Goal: Navigation & Orientation: Find specific page/section

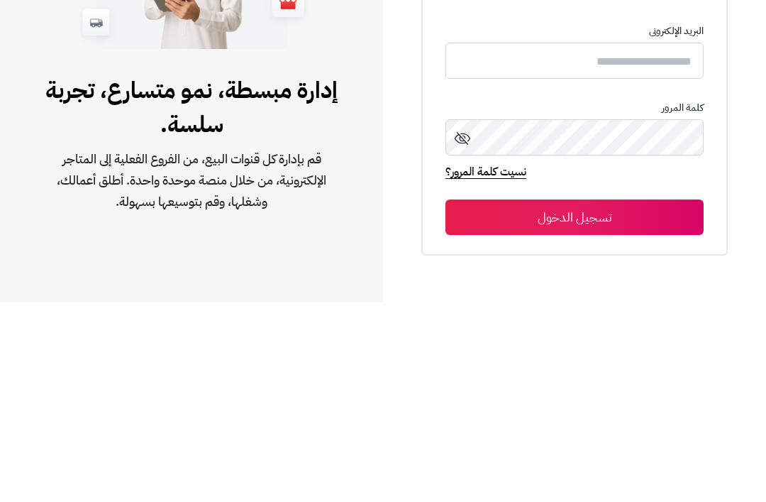
scroll to position [245, 0]
type input "**********"
click at [575, 399] on button "تسجيل الدخول" at bounding box center [574, 416] width 258 height 35
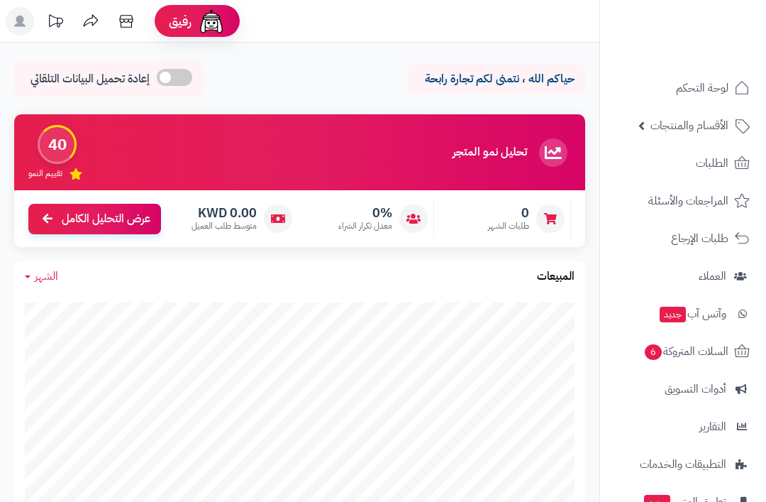
click at [716, 349] on span "السلات المتروكة 6" at bounding box center [685, 351] width 85 height 20
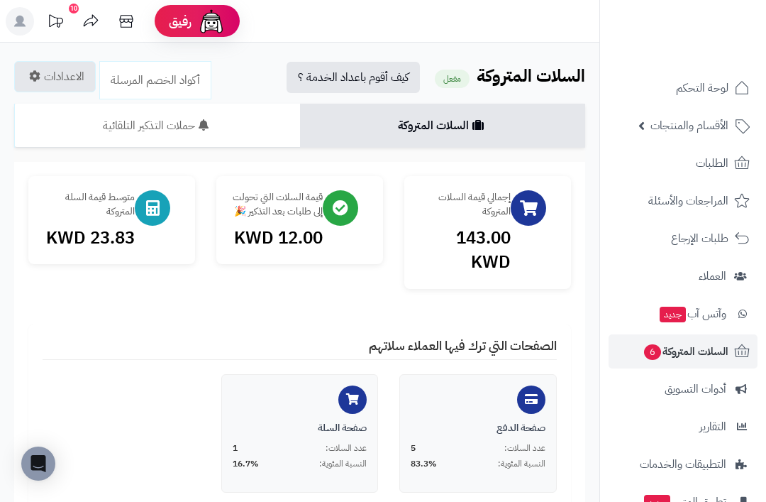
click at [720, 83] on span "لوحة التحكم" at bounding box center [702, 88] width 52 height 20
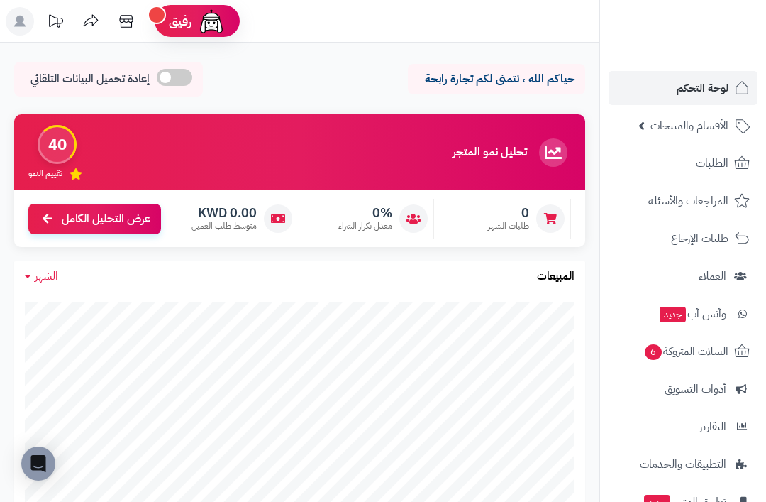
click at [719, 128] on span "الأقسام والمنتجات" at bounding box center [690, 126] width 78 height 20
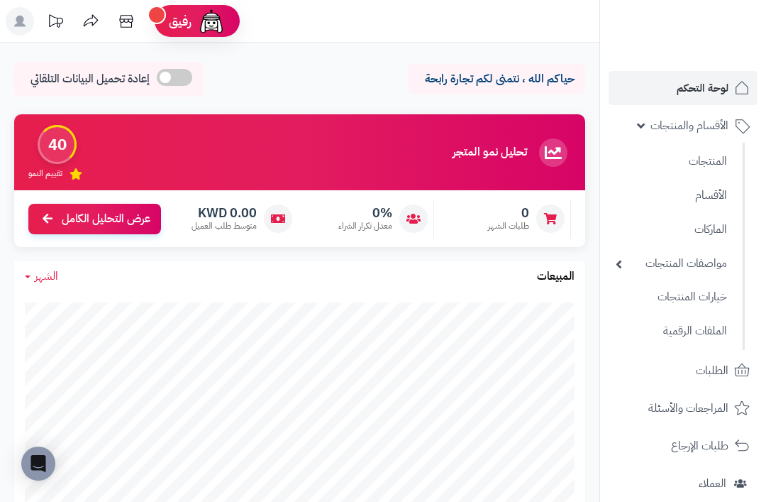
click at [718, 153] on link "المنتجات" at bounding box center [672, 161] width 126 height 31
